Goal: Transaction & Acquisition: Purchase product/service

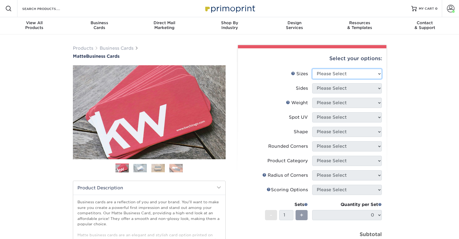
click at [337, 75] on select "Please Select 1.5" x 3.5" - Mini 1.75" x 3.5" - Mini 2" x 2" - Square 2" x 3" -…" at bounding box center [347, 74] width 70 height 10
select select "2.00x3.50"
click at [312, 69] on select "Please Select 1.5" x 3.5" - Mini 1.75" x 3.5" - Mini 2" x 2" - Square 2" x 3" -…" at bounding box center [347, 74] width 70 height 10
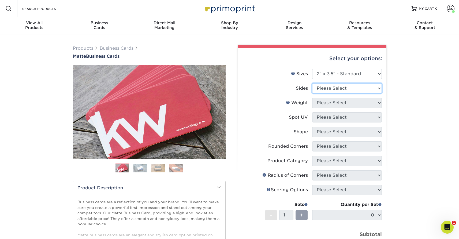
click at [336, 86] on select "Please Select Print Both Sides Print Front Only" at bounding box center [347, 88] width 70 height 10
select select "13abbda7-1d64-4f25-8bb2-c179b224825d"
click at [312, 83] on select "Please Select Print Both Sides Print Front Only" at bounding box center [347, 88] width 70 height 10
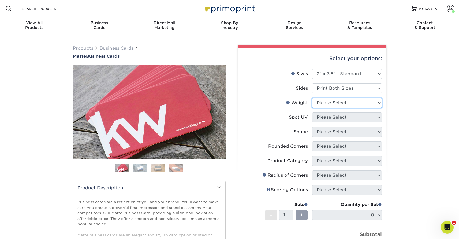
click at [334, 104] on select "Please Select 16PT 14PT" at bounding box center [347, 103] width 70 height 10
select select "14PT"
click at [312, 98] on select "Please Select 16PT 14PT" at bounding box center [347, 103] width 70 height 10
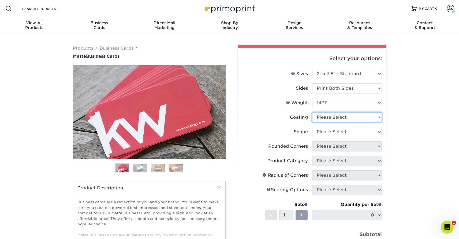
click at [331, 116] on select at bounding box center [347, 117] width 70 height 10
select select "121bb7b5-3b4d-429f-bd8d-bbf80e953313"
click at [312, 112] on select at bounding box center [347, 117] width 70 height 10
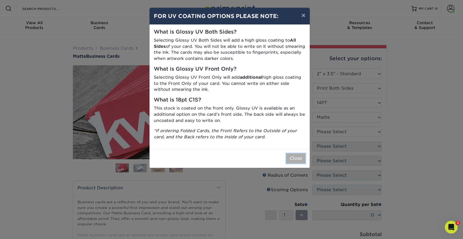
click at [295, 159] on button "Close" at bounding box center [295, 158] width 19 height 10
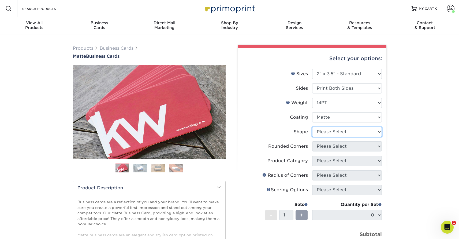
click at [330, 133] on select "Please Select Standard" at bounding box center [347, 132] width 70 height 10
select select "standard"
click at [312, 127] on select "Please Select Standard" at bounding box center [347, 132] width 70 height 10
click at [329, 145] on select "Please Select Yes - Round 2 Corners Yes - Round 4 Corners No" at bounding box center [347, 146] width 70 height 10
select select "0"
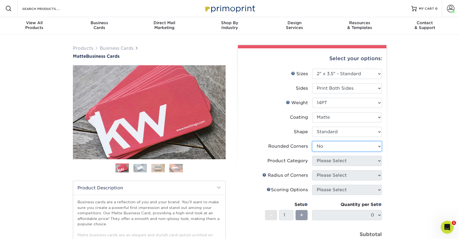
click at [312, 141] on select "Please Select Yes - Round 2 Corners Yes - Round 4 Corners No" at bounding box center [347, 146] width 70 height 10
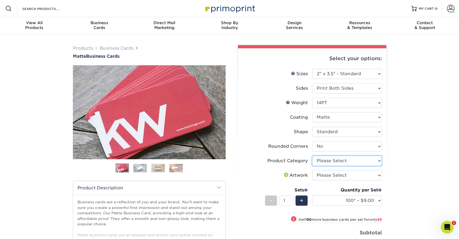
click at [342, 161] on select "Please Select Business Cards" at bounding box center [347, 161] width 70 height 10
select select "3b5148f1-0588-4f88-a218-97bcfdce65c1"
click at [312, 156] on select "Please Select Business Cards" at bounding box center [347, 161] width 70 height 10
click at [334, 174] on select "Please Select I will upload files I need a design - $100" at bounding box center [347, 175] width 70 height 10
select select "upload"
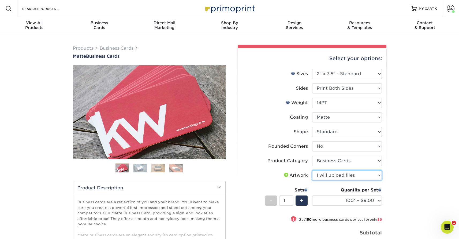
click at [312, 170] on select "Please Select I will upload files I need a design - $100" at bounding box center [347, 175] width 70 height 10
click at [342, 198] on select "100* – $9.00 250* – $17.00 500 – $33.00 1000 – $42.00 2500 – $75.00 5000 – $143…" at bounding box center [347, 200] width 70 height 10
select select "500 – $33.00"
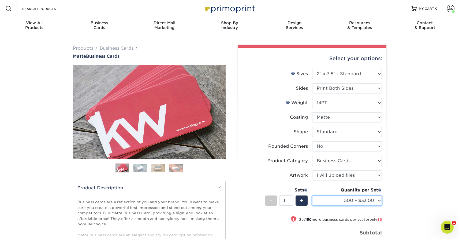
click at [312, 195] on select "100* – $9.00 250* – $17.00 500 – $33.00 1000 – $42.00 2500 – $75.00 5000 – $143…" at bounding box center [347, 200] width 70 height 10
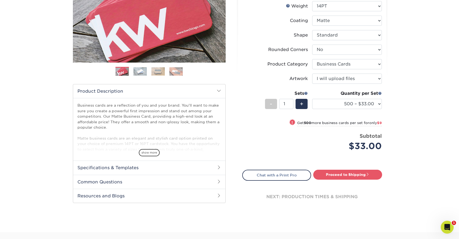
scroll to position [102, 0]
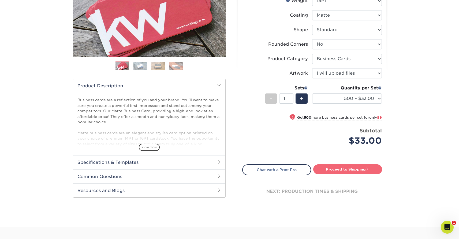
click at [354, 168] on link "Proceed to Shipping" at bounding box center [348, 169] width 69 height 10
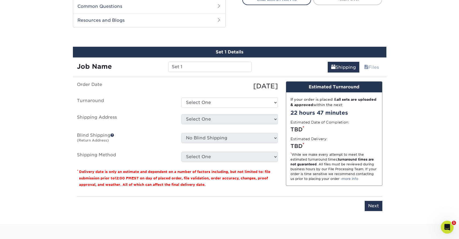
scroll to position [281, 0]
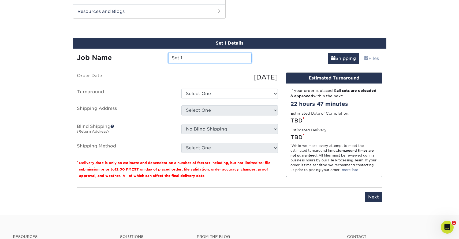
drag, startPoint x: 202, startPoint y: 58, endPoint x: 123, endPoint y: 60, distance: 79.4
click at [123, 60] on div "Job Name Set 1" at bounding box center [164, 58] width 183 height 10
type input "[DATE] [PERSON_NAME] - [GEOGRAPHIC_DATA]"
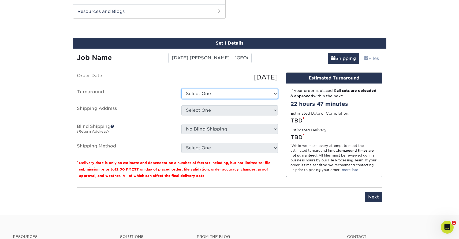
click at [192, 94] on select "Select One 2-4 Business Days 2 Day Next Business Day" at bounding box center [230, 94] width 97 height 10
select select "4593e6bc-33d2-4cf1-a66b-d77e9d82a3cc"
click at [182, 89] on select "Select One 2-4 Business Days 2 Day Next Business Day" at bounding box center [230, 94] width 97 height 10
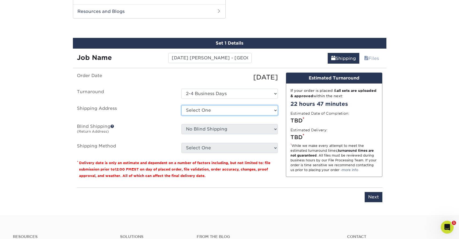
click at [200, 106] on select "Select One Business Cards - Leanne King Carolina Caring Carolina Caring Carolin…" at bounding box center [230, 110] width 97 height 10
select select "139857"
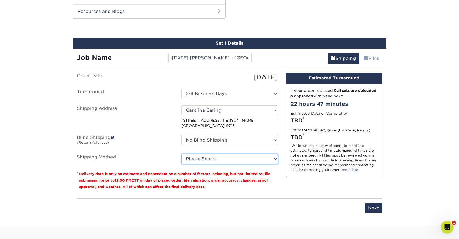
click at [214, 159] on select "Please Select Ground Shipping (+$8.96) 3 Day Shipping Service (+$15.34) 2 Day A…" at bounding box center [230, 159] width 97 height 10
select select "03"
click at [182, 154] on select "Please Select Ground Shipping (+$8.96) 3 Day Shipping Service (+$15.34) 2 Day A…" at bounding box center [230, 159] width 97 height 10
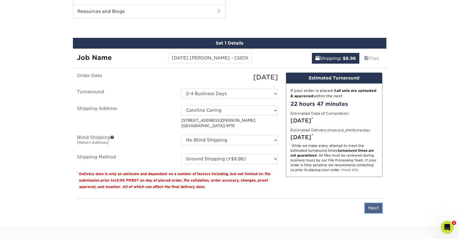
click at [374, 208] on input "Next" at bounding box center [374, 208] width 18 height 10
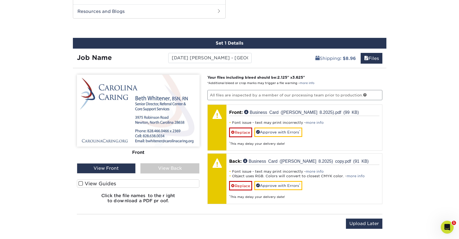
click at [172, 167] on div "View Back" at bounding box center [170, 168] width 59 height 10
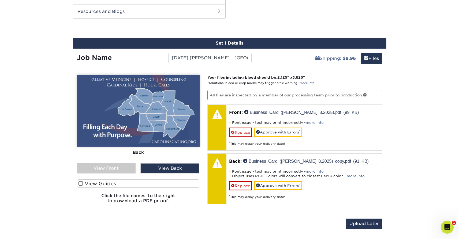
click at [106, 168] on div "View Front" at bounding box center [106, 168] width 59 height 10
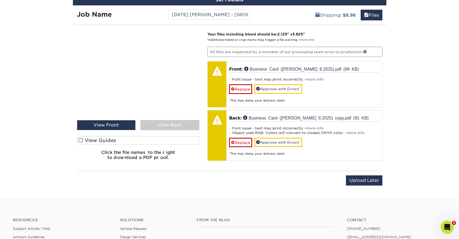
scroll to position [328, 0]
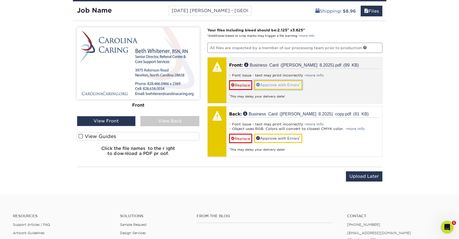
click at [275, 87] on link "Approve with Errors *" at bounding box center [279, 84] width 48 height 9
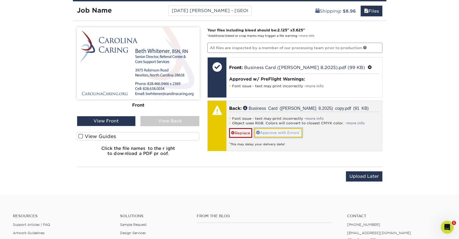
click at [279, 130] on link "Approve with Errors *" at bounding box center [279, 132] width 48 height 9
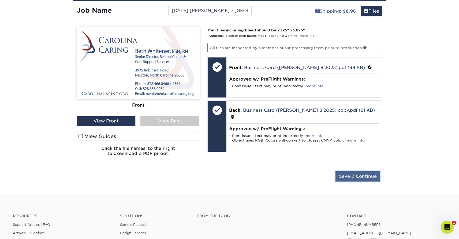
click at [371, 178] on input "Save & Continue" at bounding box center [358, 176] width 45 height 10
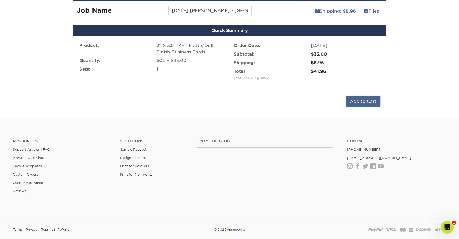
click at [367, 98] on input "Add to Cart" at bounding box center [364, 101] width 34 height 10
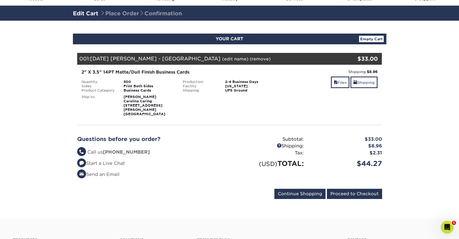
scroll to position [30, 0]
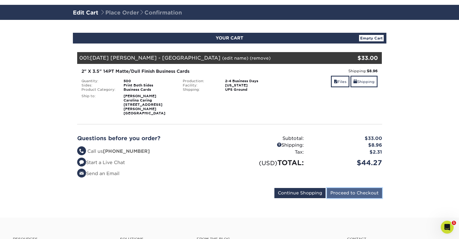
click at [358, 190] on input "Proceed to Checkout" at bounding box center [354, 193] width 55 height 10
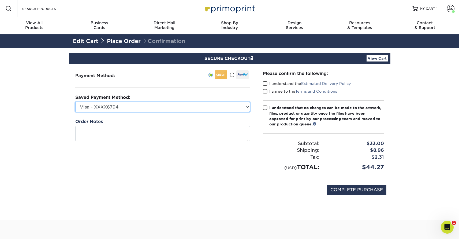
click at [233, 108] on select "Visa - XXXX6794 Visa - XXXX7081 Visa - XXXX2172 Visa - XXXX1584 Visa - XXXX7084…" at bounding box center [162, 107] width 175 height 10
select select "69163"
click at [75, 102] on select "Visa - XXXX6794 Visa - XXXX7081 Visa - XXXX2172 Visa - XXXX1584 Visa - XXXX7084…" at bounding box center [162, 107] width 175 height 10
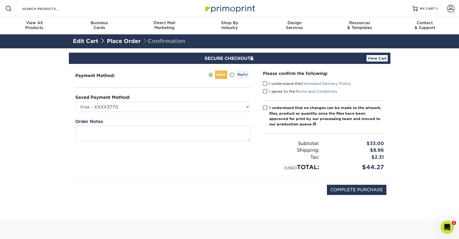
click at [266, 84] on span at bounding box center [265, 83] width 5 height 5
click at [0, 0] on input "I understand the Estimated Delivery Policy" at bounding box center [0, 0] width 0 height 0
click at [266, 90] on span at bounding box center [265, 91] width 5 height 5
click at [0, 0] on input "I agree to the Terms and Conditions" at bounding box center [0, 0] width 0 height 0
click at [266, 106] on span at bounding box center [265, 107] width 5 height 5
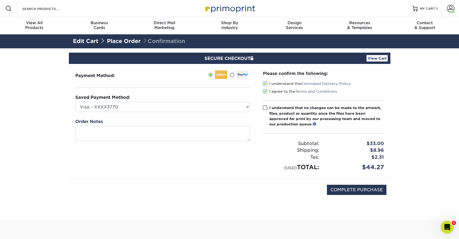
click at [0, 0] on input "I understand that no changes can be made to the artwork, files, product or quan…" at bounding box center [0, 0] width 0 height 0
click at [354, 187] on input "COMPLETE PURCHASE" at bounding box center [357, 190] width 60 height 10
type input "PROCESSING, PLEASE WAIT..."
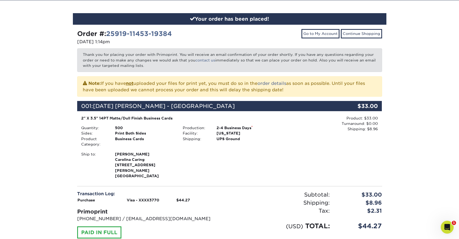
scroll to position [55, 0]
